Goal: Task Accomplishment & Management: Manage account settings

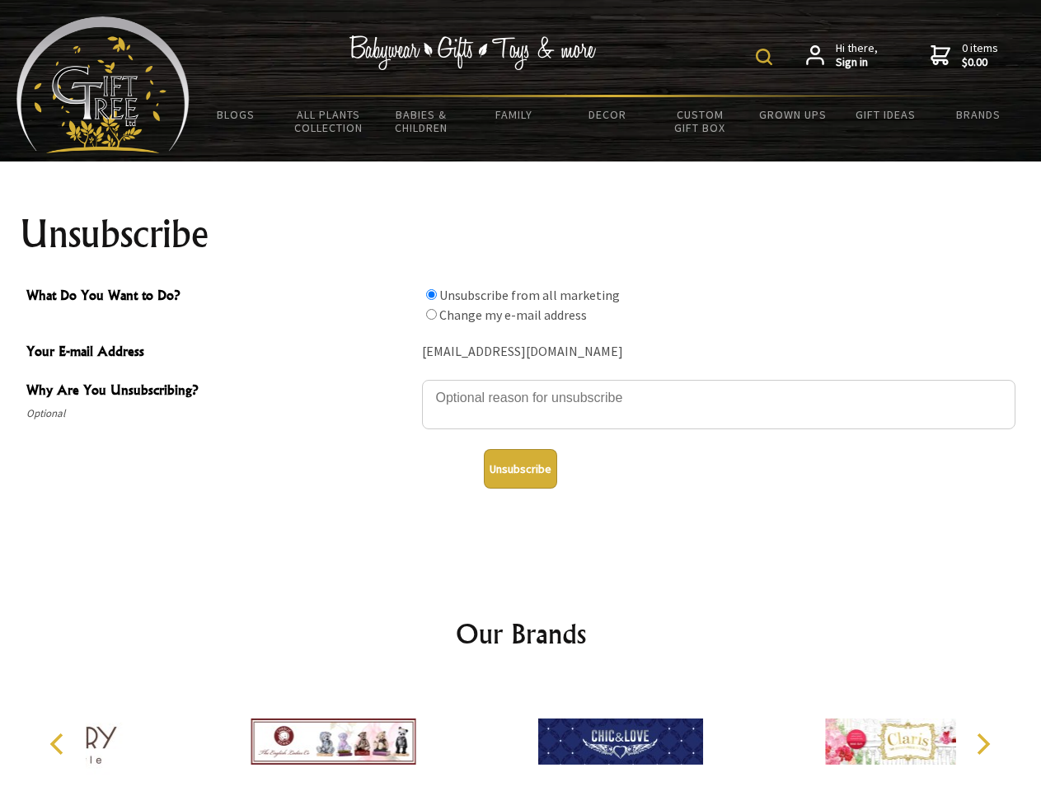
click at [767, 57] on img at bounding box center [764, 57] width 16 height 16
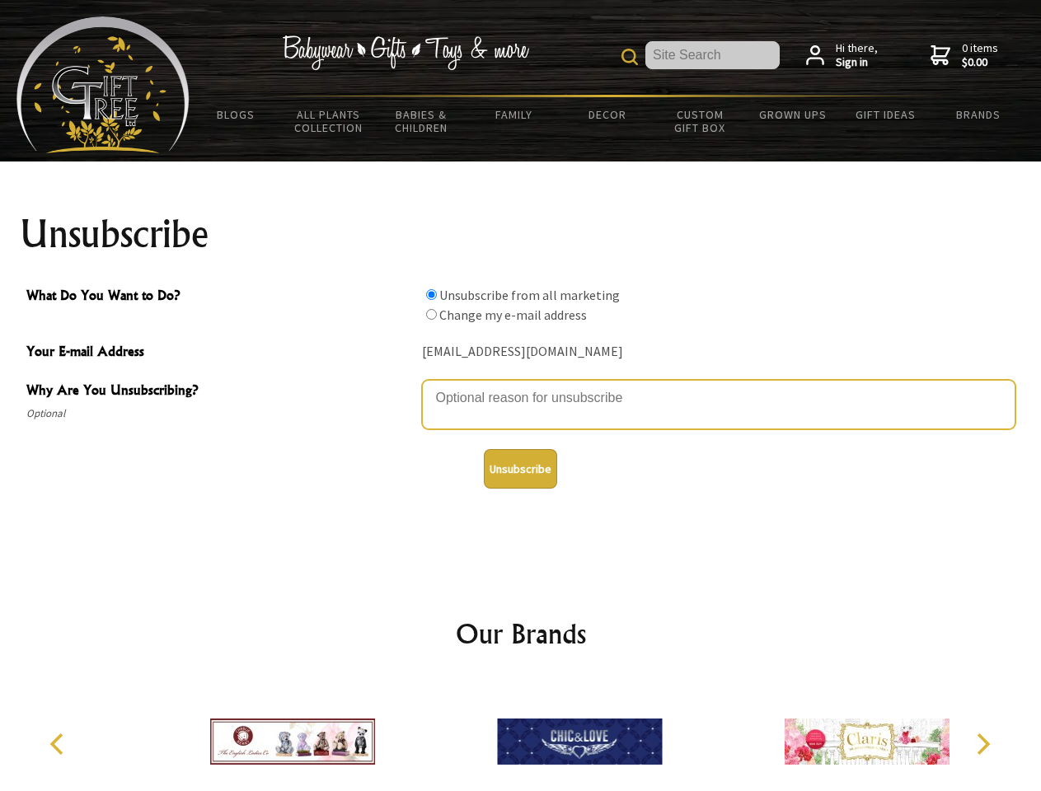
click at [521, 386] on textarea "Why Are You Unsubscribing?" at bounding box center [719, 404] width 594 height 49
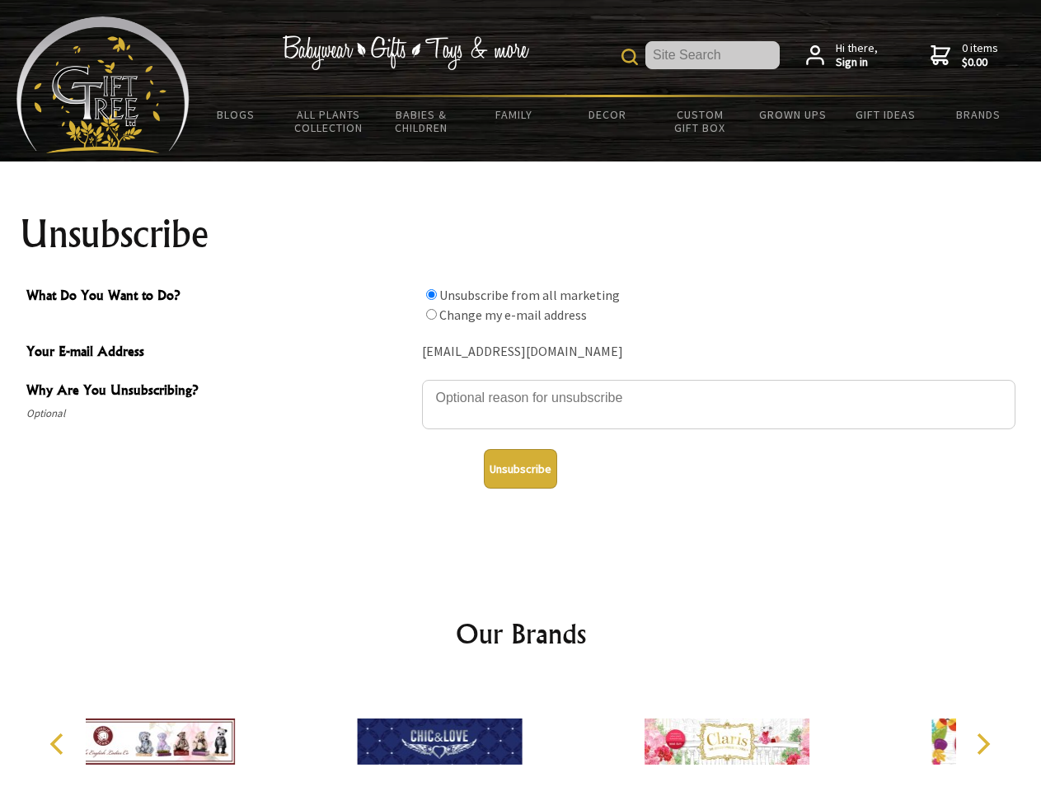
click at [431, 294] on input "What Do You Want to Do?" at bounding box center [431, 294] width 11 height 11
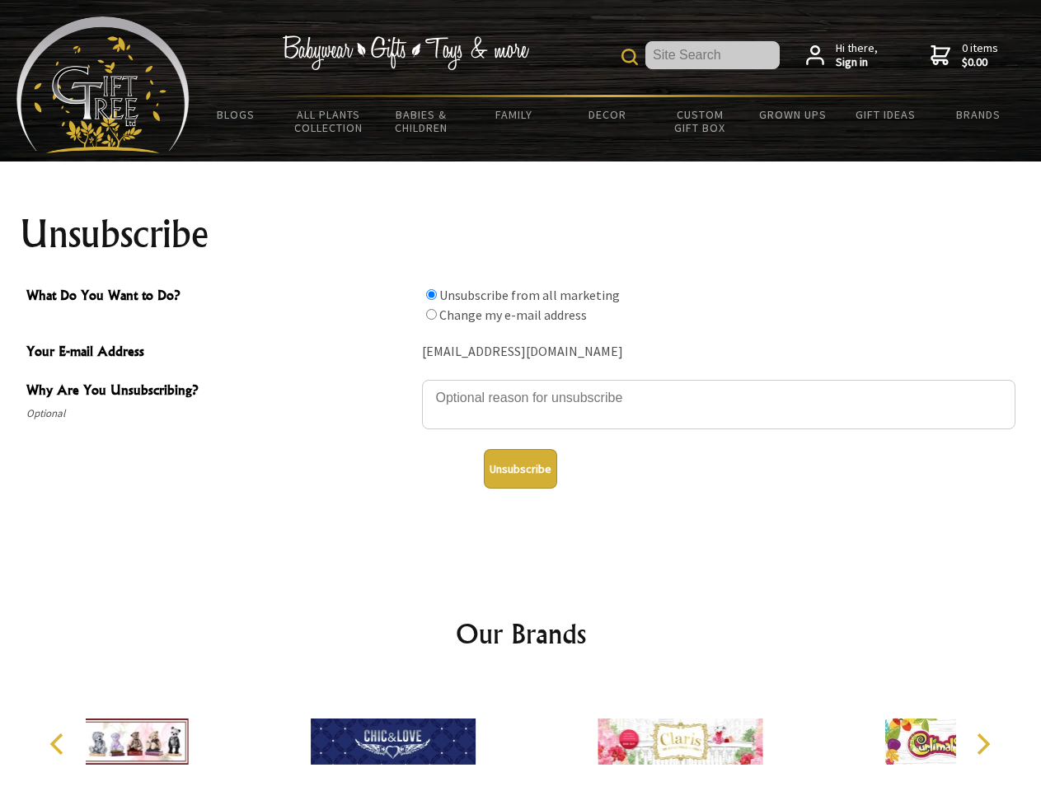
click at [431, 314] on input "What Do You Want to Do?" at bounding box center [431, 314] width 11 height 11
radio input "true"
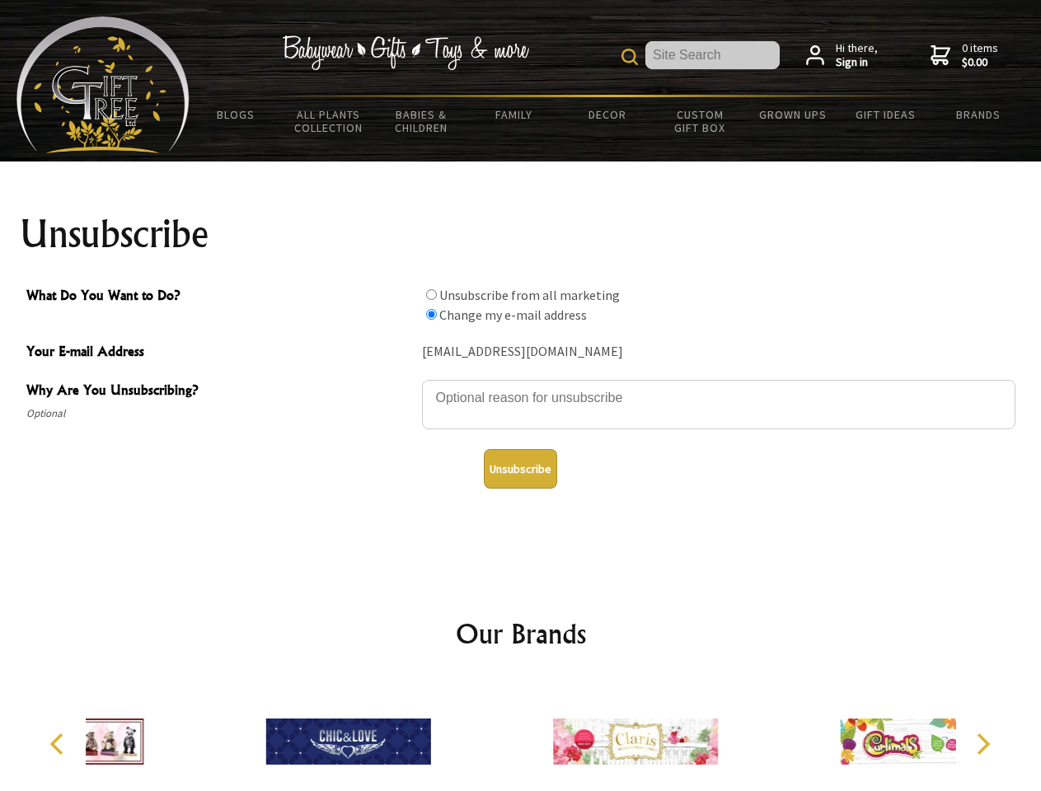
click at [520, 469] on button "Unsubscribe" at bounding box center [520, 469] width 73 height 40
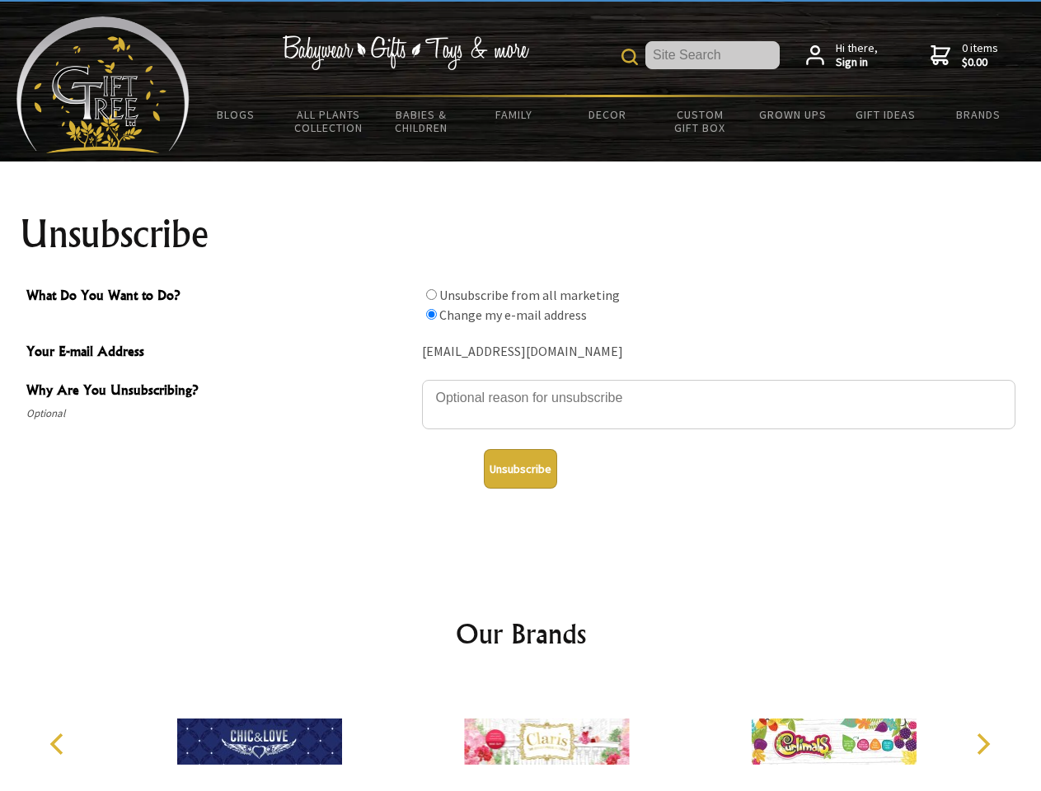
click at [521, 735] on img at bounding box center [546, 742] width 165 height 124
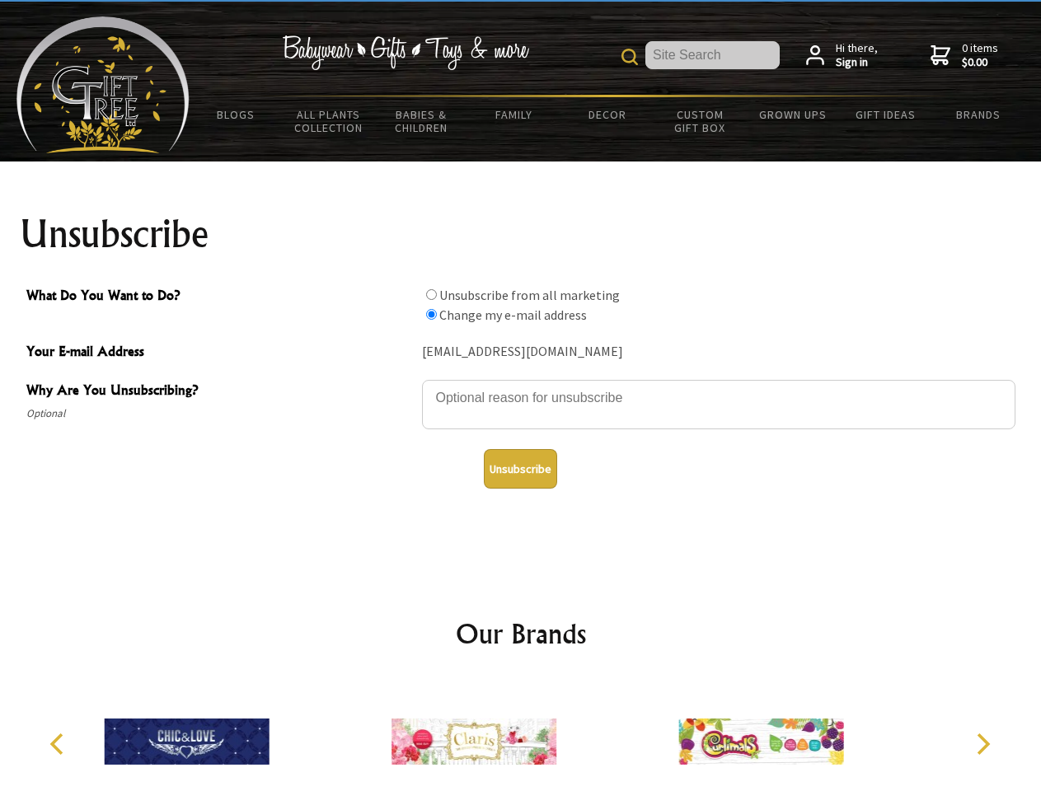
click at [59, 744] on icon "Previous" at bounding box center [58, 744] width 21 height 21
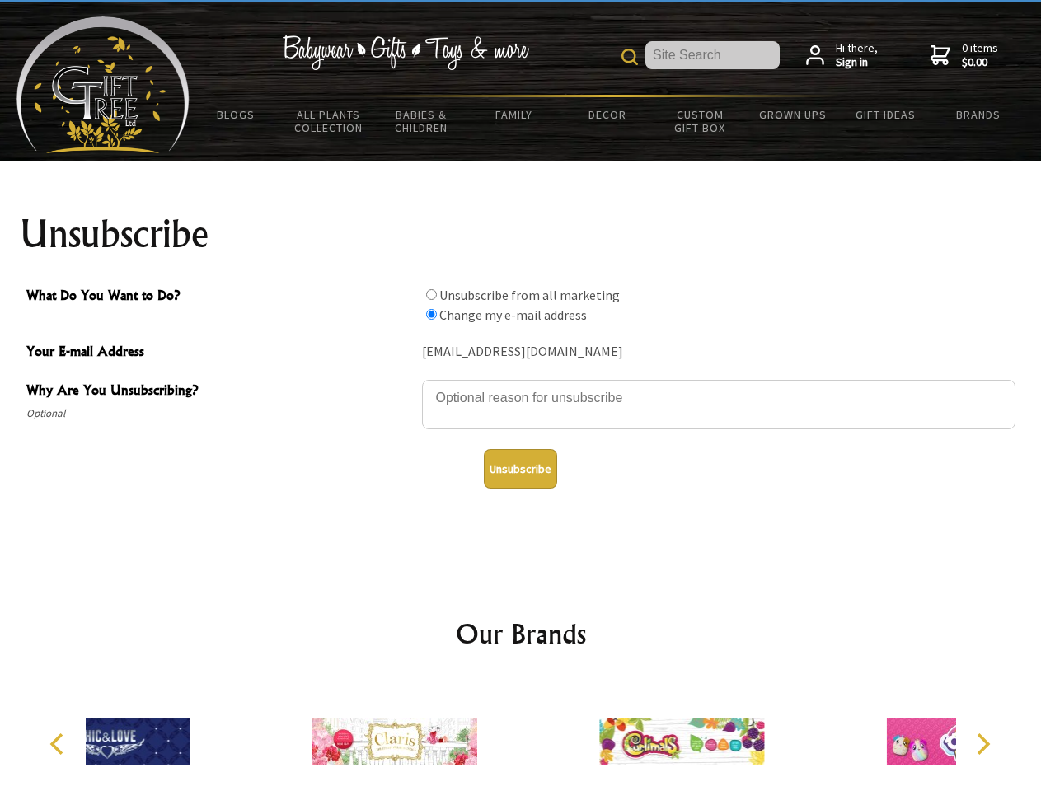
click at [983, 744] on icon "Next" at bounding box center [981, 744] width 21 height 21
